Goal: Transaction & Acquisition: Purchase product/service

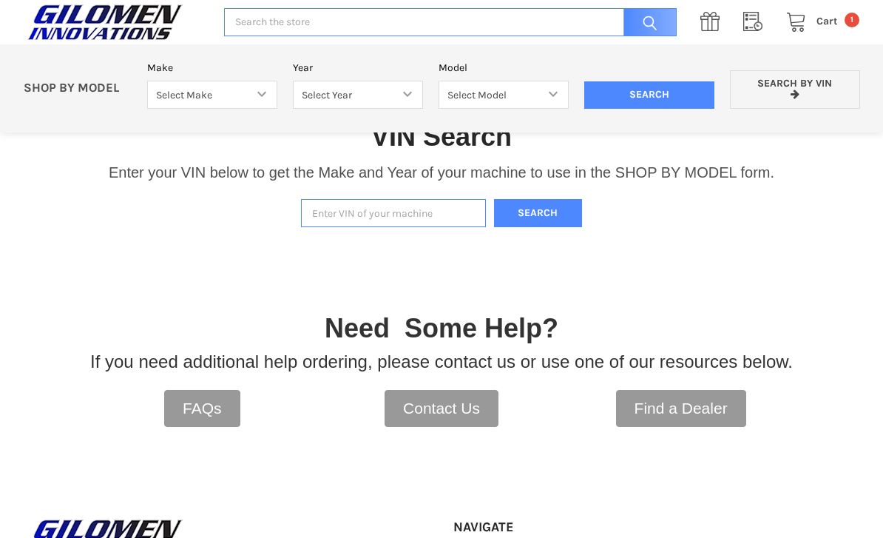
click at [368, 215] on input "Enter VIN of your machine" at bounding box center [393, 213] width 185 height 29
type input "G25gzw99a"
click at [539, 226] on button "Search" at bounding box center [538, 213] width 89 height 29
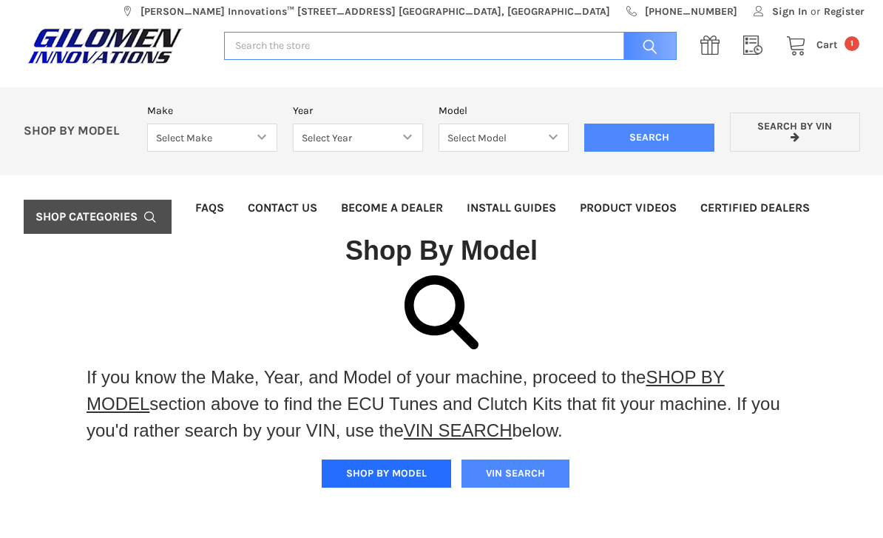
click at [388, 477] on button "SHOP BY MODEL" at bounding box center [386, 474] width 129 height 28
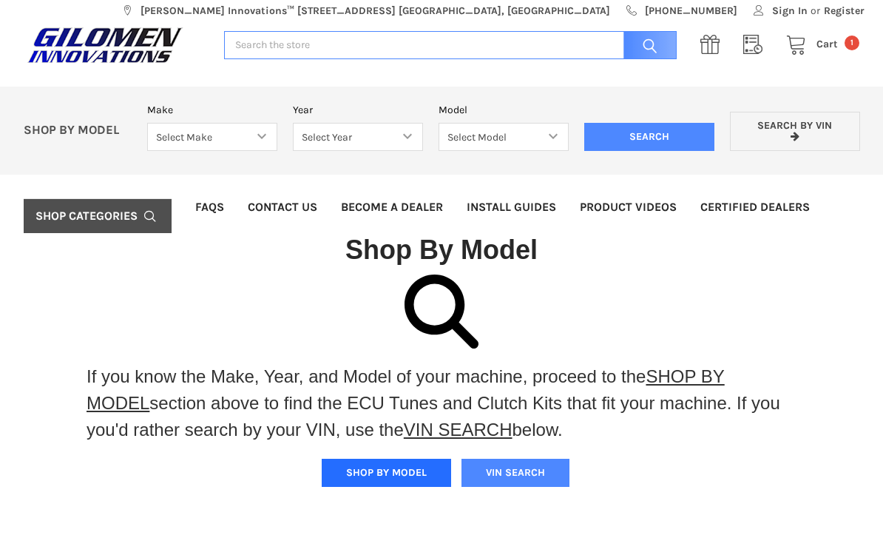
scroll to position [10, 0]
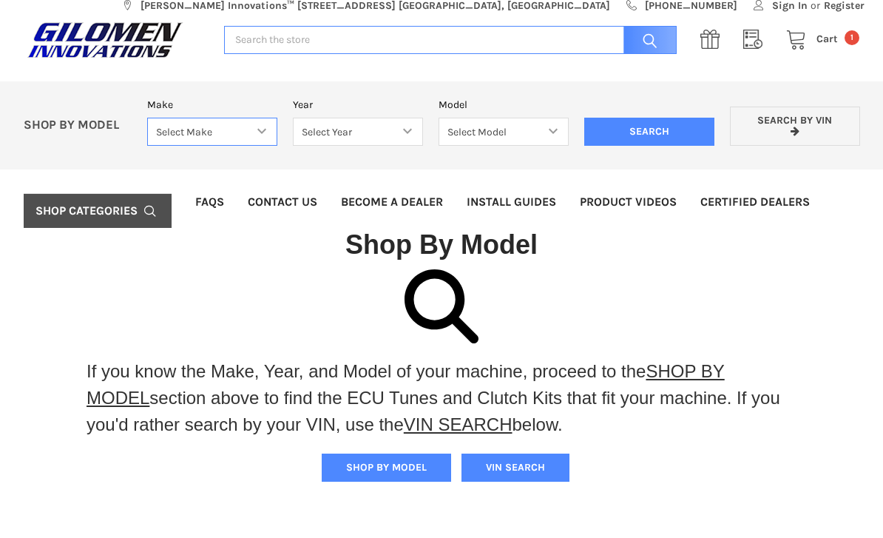
click at [273, 132] on select "Select Make Bobcat UTV Gravely UTV ACE 900 RANGER 570 Ranger 700 / 800 RANGER 9…" at bounding box center [212, 132] width 130 height 29
select select "606"
click at [415, 132] on select "Select Year [DATE] 2025 2026" at bounding box center [358, 132] width 130 height 29
select select "683"
click at [533, 134] on select "Select Model XPEDITION 1000 2 AND 5 PASSENGER MODELS XPEDITION 1000 NORTHSTAR 2…" at bounding box center [504, 132] width 130 height 29
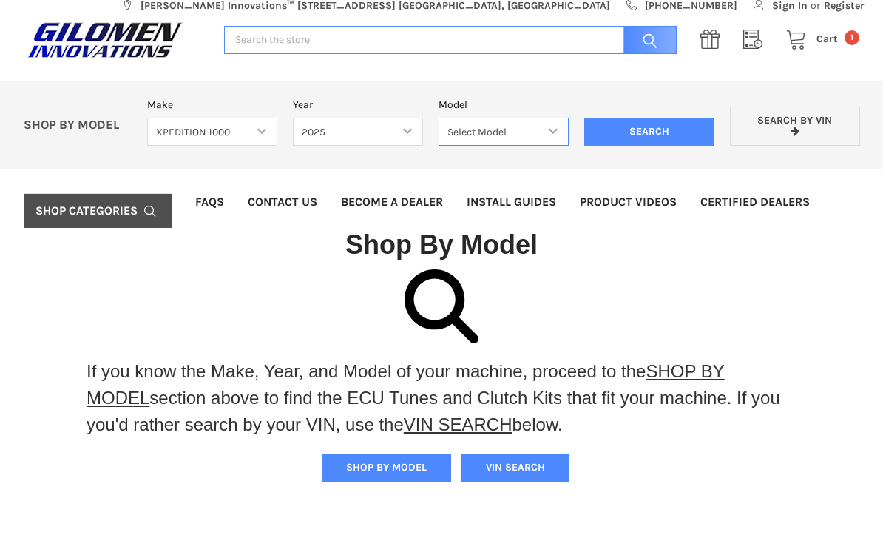
select select "684"
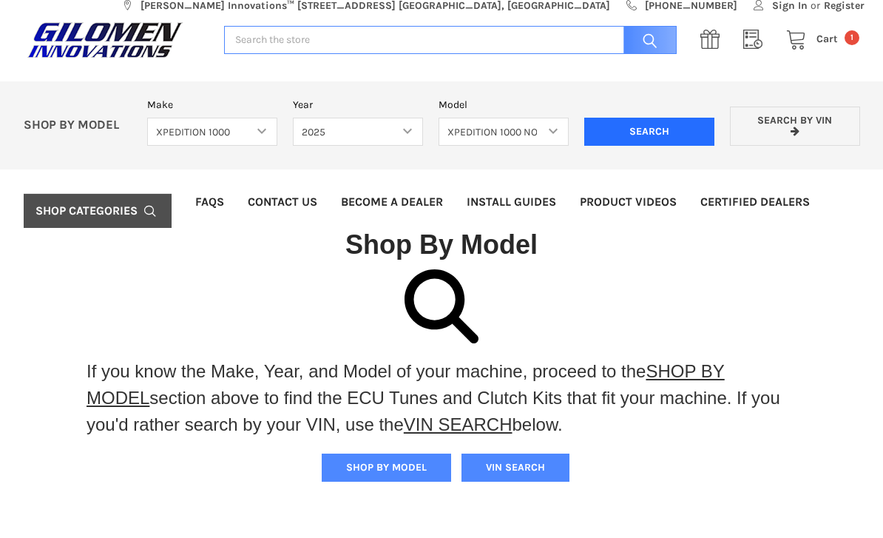
click at [656, 136] on input "Search" at bounding box center [650, 132] width 130 height 28
